Goal: Check status

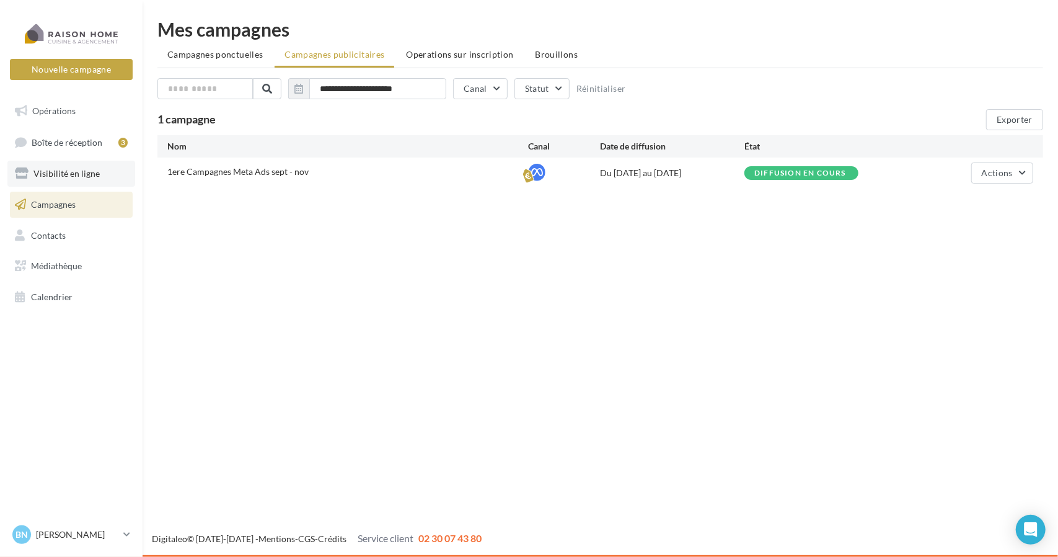
click at [67, 180] on link "Visibilité en ligne" at bounding box center [71, 174] width 128 height 26
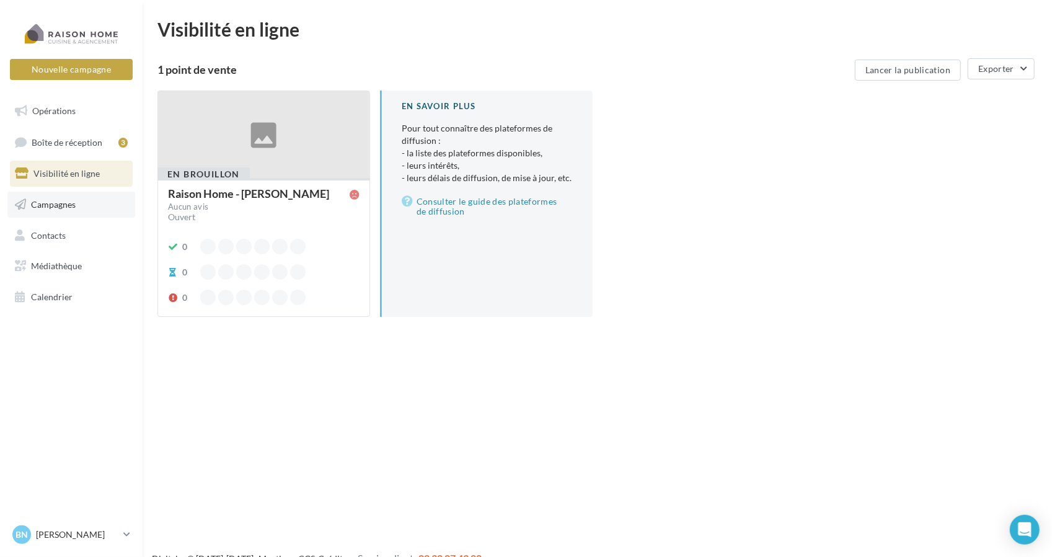
click at [67, 203] on span "Campagnes" at bounding box center [53, 204] width 45 height 11
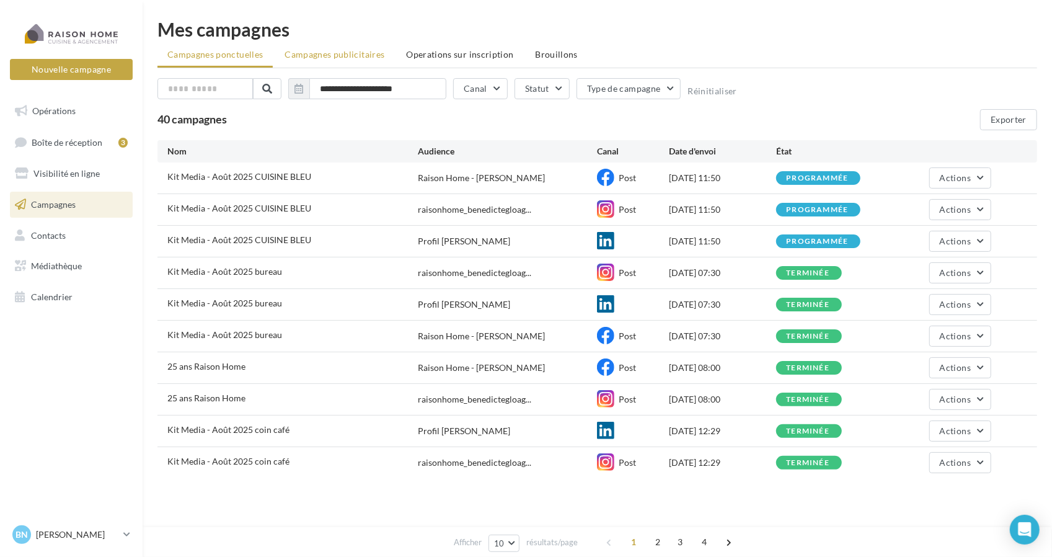
click at [349, 51] on span "Campagnes publicitaires" at bounding box center [335, 54] width 100 height 11
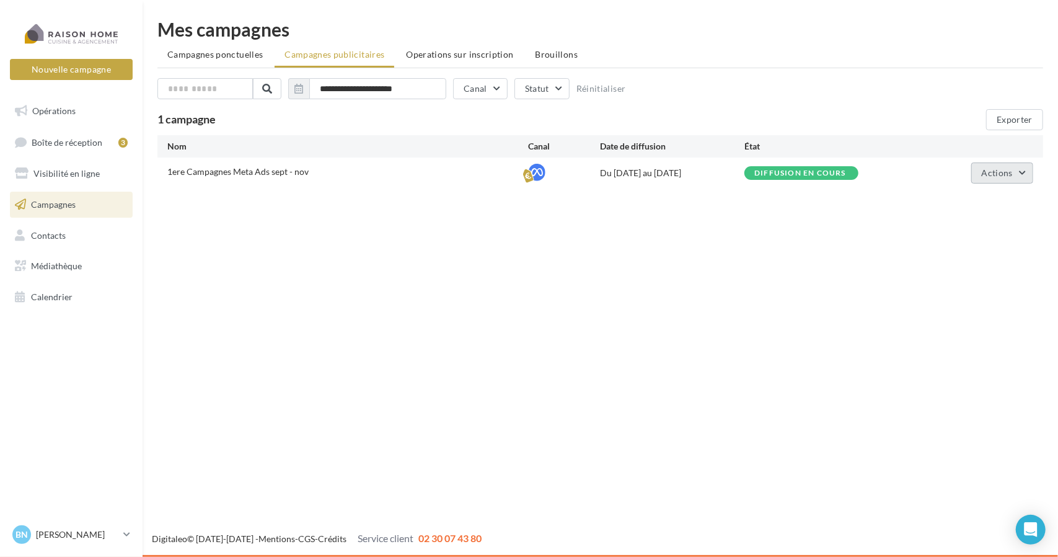
click at [1012, 170] on span "Actions" at bounding box center [997, 172] width 31 height 11
click at [955, 242] on button "Voir les résultats" at bounding box center [971, 234] width 124 height 32
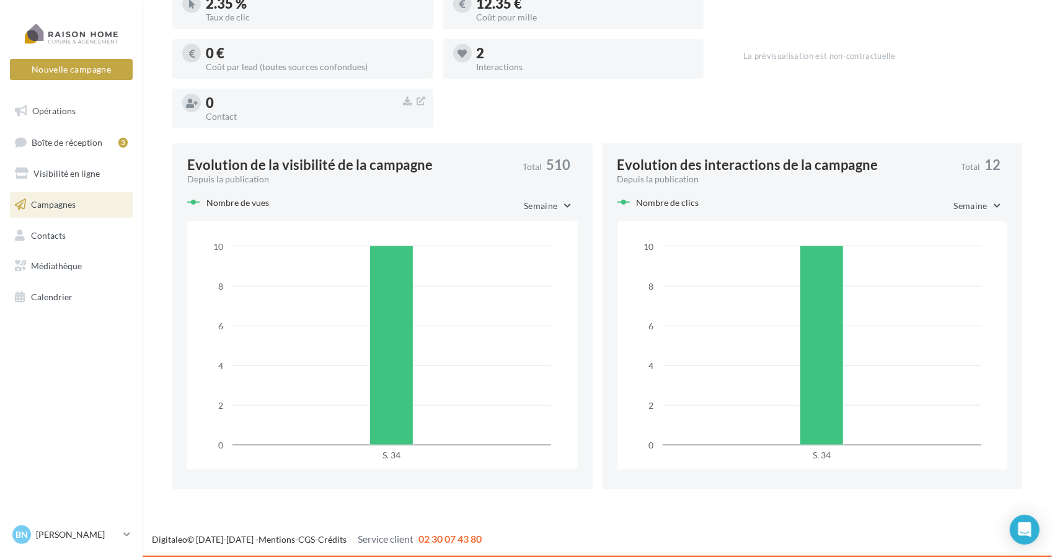
scroll to position [513, 0]
